Goal: Information Seeking & Learning: Learn about a topic

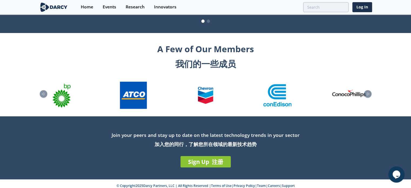
scroll to position [678, 0]
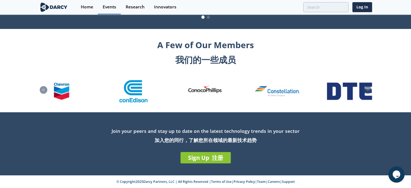
click at [114, 6] on div "Events" at bounding box center [110, 7] width 14 height 4
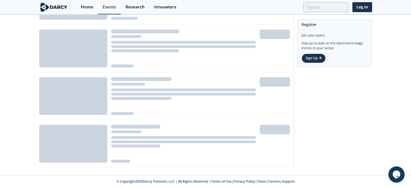
scroll to position [340, 0]
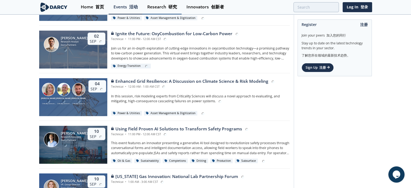
click at [140, 8] on link "Events 活动" at bounding box center [126, 7] width 34 height 14
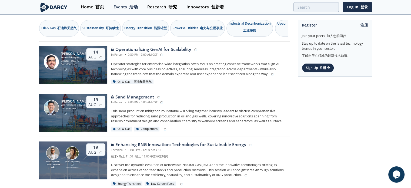
click at [201, 6] on div "Innovators 创新者" at bounding box center [206, 7] width 38 height 4
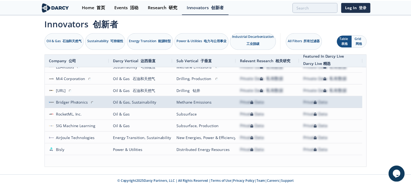
scroll to position [209, 0]
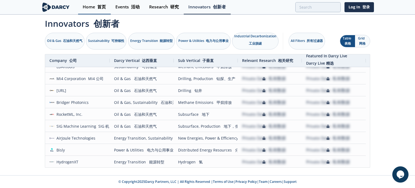
click at [88, 8] on div "Home 首页" at bounding box center [94, 7] width 23 height 4
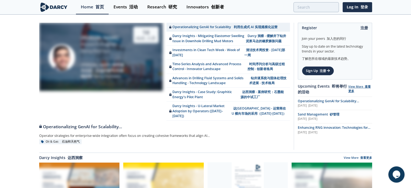
click at [358, 85] on link "View More 查看更多" at bounding box center [360, 89] width 22 height 8
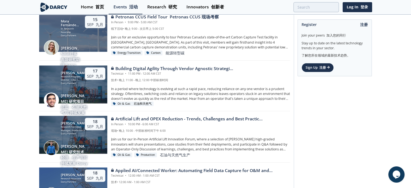
scroll to position [703, 0]
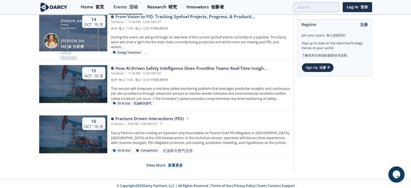
scroll to position [1201, 0]
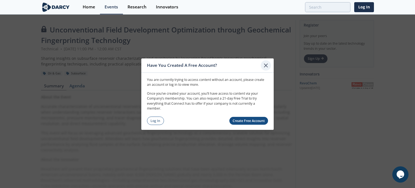
click at [267, 63] on icon at bounding box center [266, 65] width 6 height 6
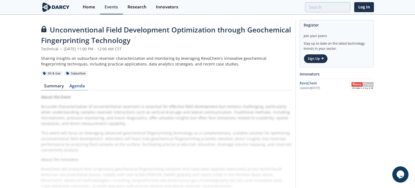
click at [78, 85] on link "Agenda" at bounding box center [77, 87] width 21 height 6
